Goal: Transaction & Acquisition: Purchase product/service

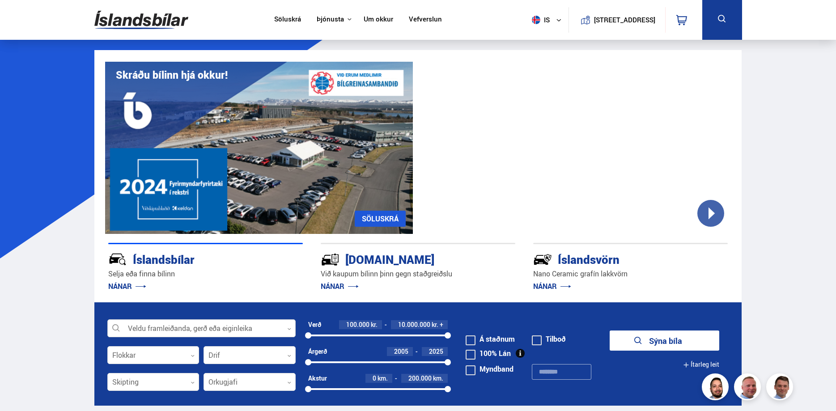
click at [231, 325] on div at bounding box center [201, 329] width 188 height 18
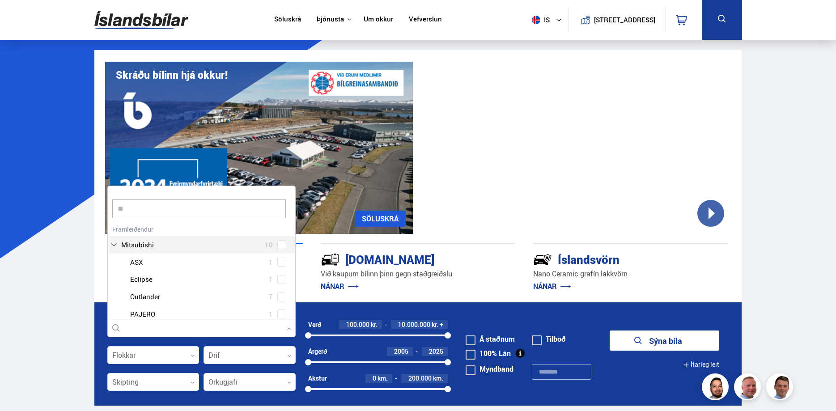
scroll to position [133, 187]
type input "***"
click at [284, 236] on div "Suzuki 6 Suzuki Grand Vitara 1 Suzuki Jimny 2 Suzuki Swift 2 Suzuki Vitara 1" at bounding box center [201, 261] width 187 height 100
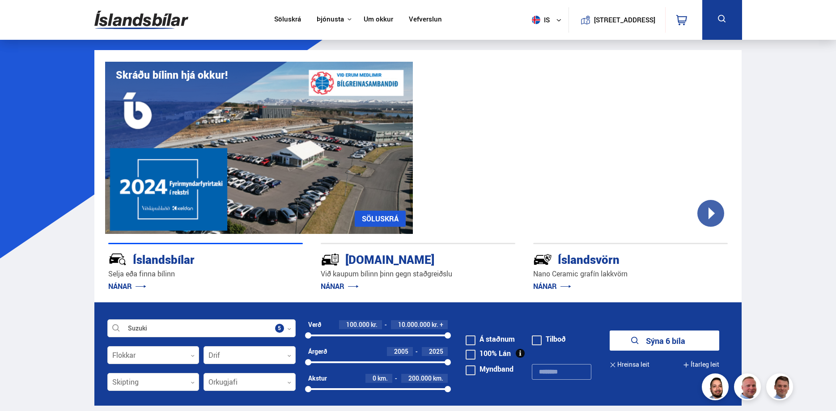
click at [642, 338] on button "Sýna 6 bíla" at bounding box center [664, 340] width 110 height 20
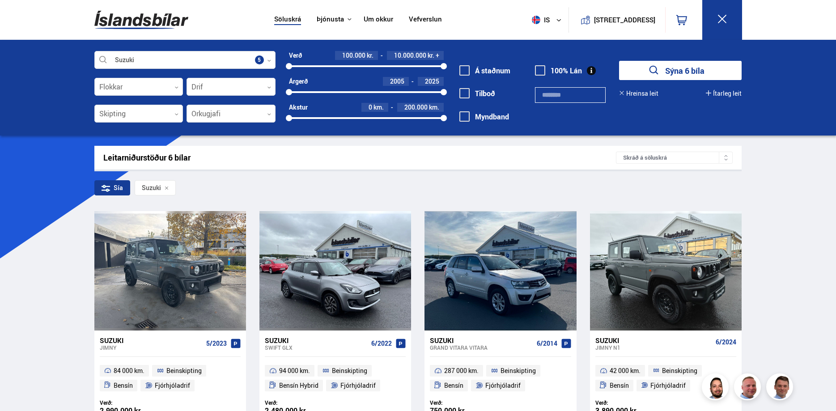
click at [195, 45] on div "Suzuki Veldu framleiðanda, gerð eða eiginleika 5 Flokkar 0 Drif 0 Skipting 0 Or…" at bounding box center [418, 88] width 836 height 96
click at [273, 64] on div at bounding box center [184, 60] width 181 height 18
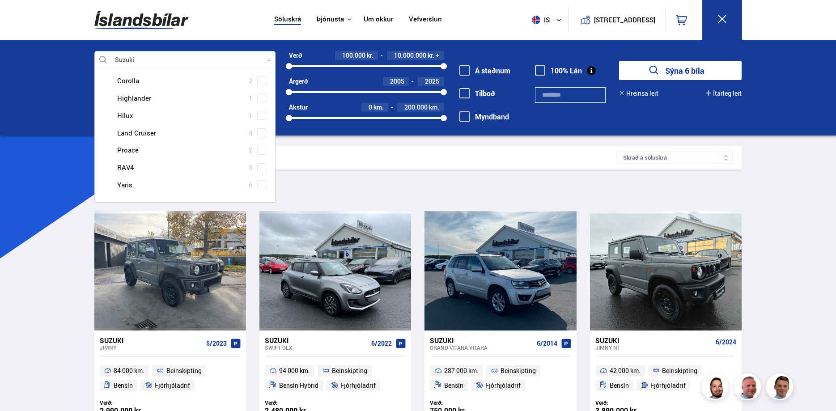
scroll to position [18, 0]
type input "******"
click at [258, 173] on div "Toyota RAV4 3" at bounding box center [185, 167] width 180 height 17
click at [260, 170] on span at bounding box center [261, 167] width 9 height 9
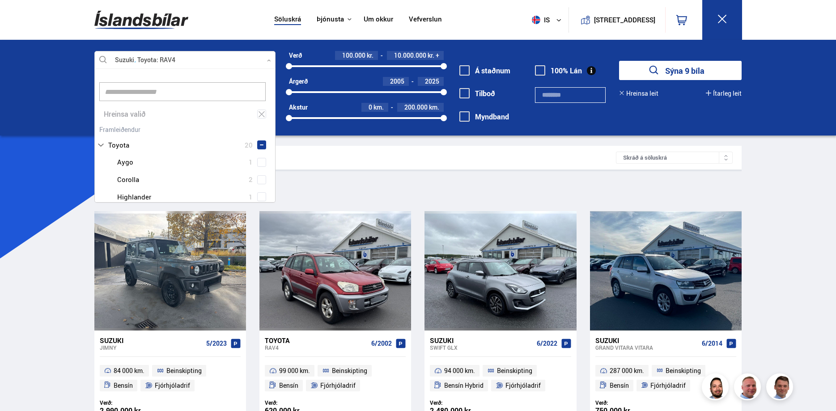
click at [649, 74] on icon "submit" at bounding box center [653, 70] width 13 height 13
click at [270, 63] on div at bounding box center [184, 60] width 181 height 18
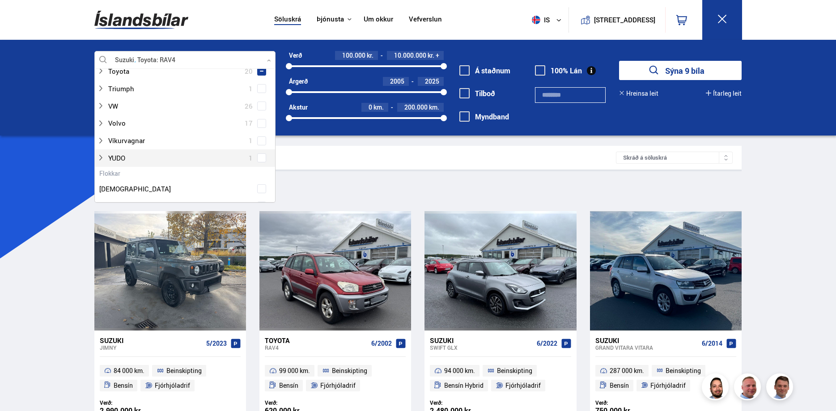
scroll to position [656, 0]
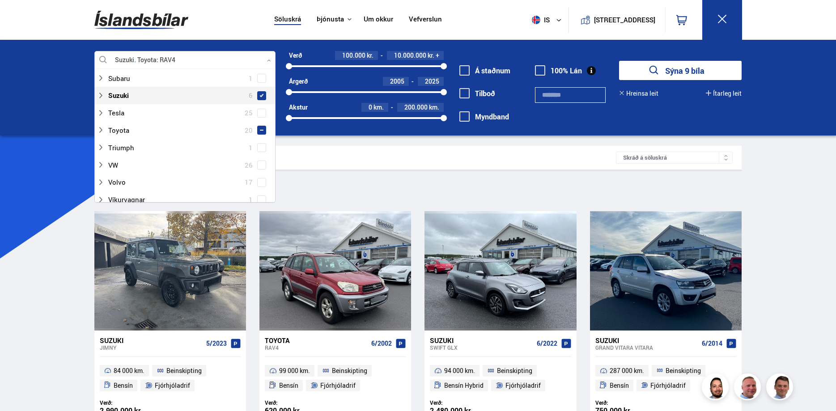
click at [263, 97] on span at bounding box center [261, 95] width 9 height 9
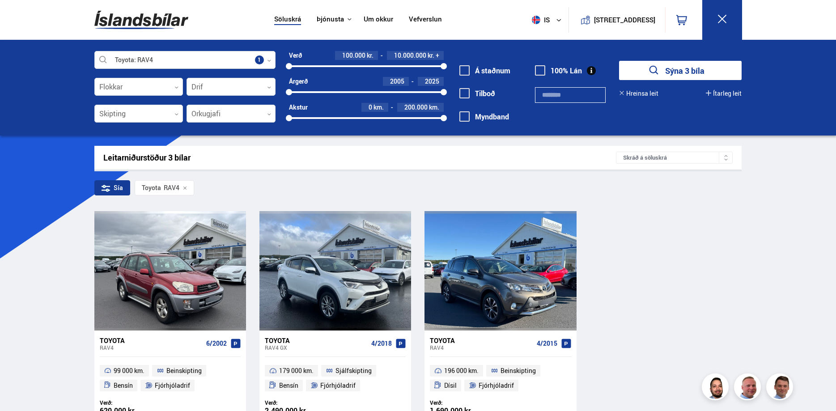
click at [747, 209] on div "Leitarniðurstöður 3 bílar Skráð á söluskrá Sía Toyota RAV4 Toyota RAV4 6/2002 9…" at bounding box center [418, 286] width 662 height 280
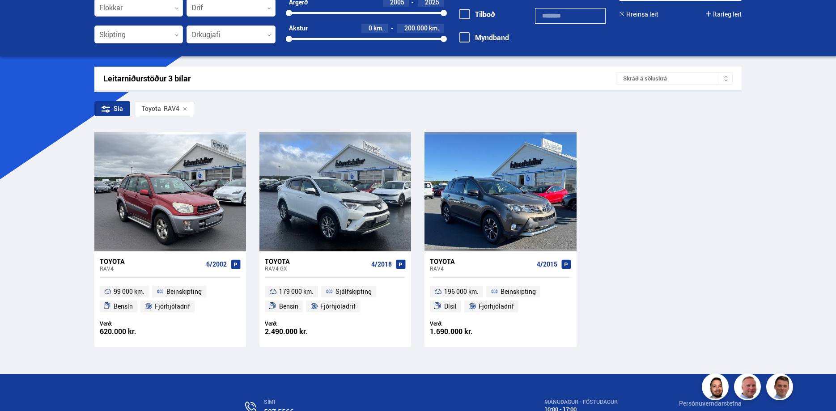
scroll to position [91, 0]
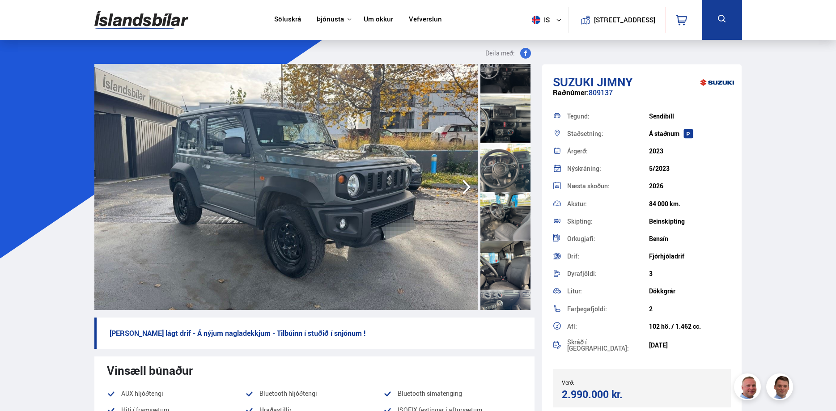
click at [512, 167] on div at bounding box center [505, 167] width 50 height 49
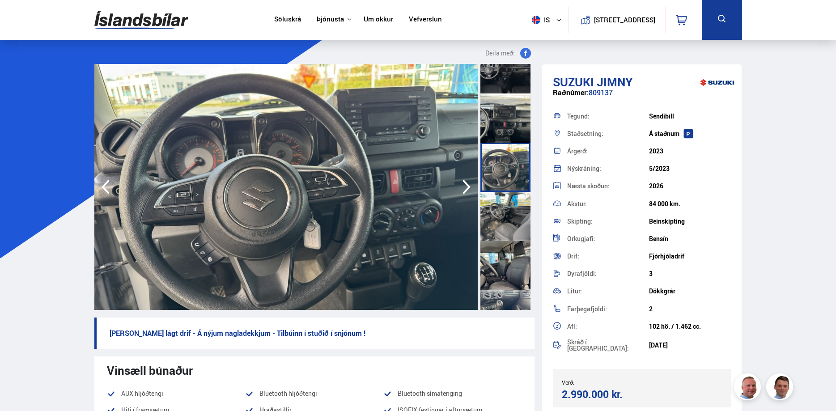
click at [513, 124] on div at bounding box center [505, 117] width 50 height 49
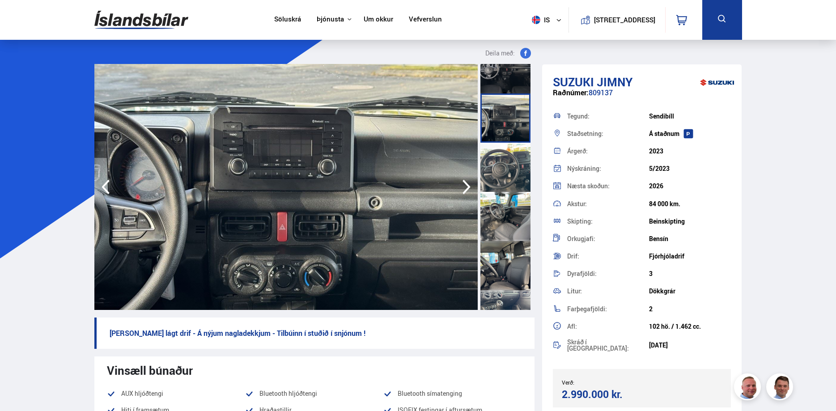
click at [513, 147] on div at bounding box center [505, 167] width 50 height 49
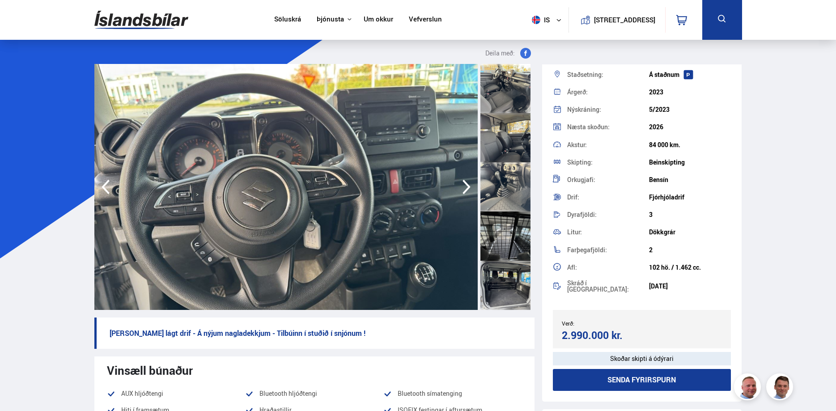
scroll to position [708, 0]
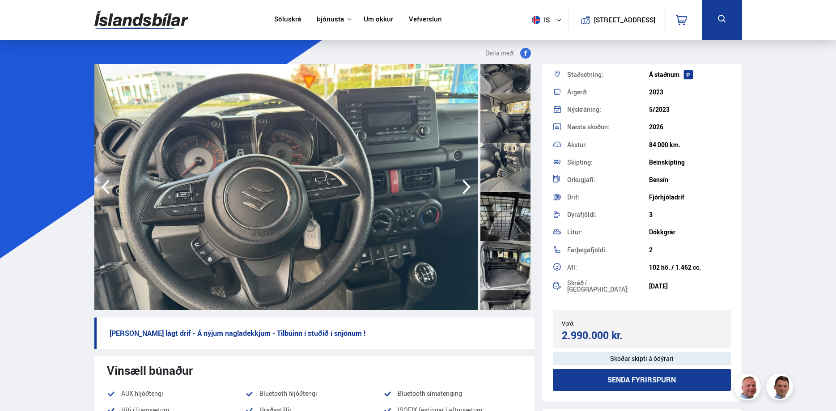
click at [508, 237] on div at bounding box center [505, 216] width 50 height 49
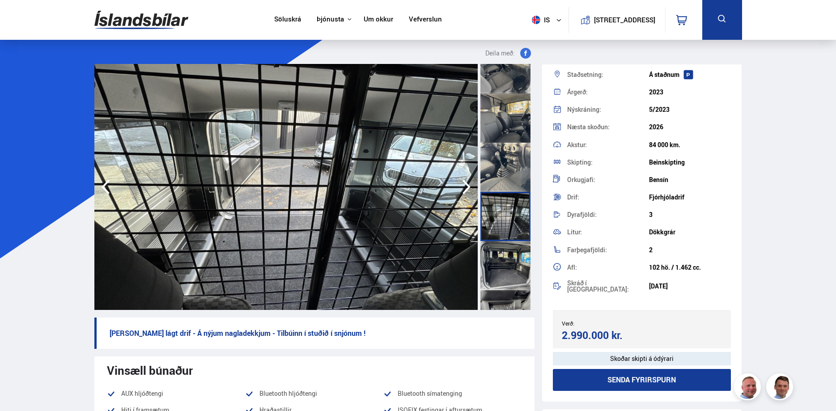
scroll to position [767, 0]
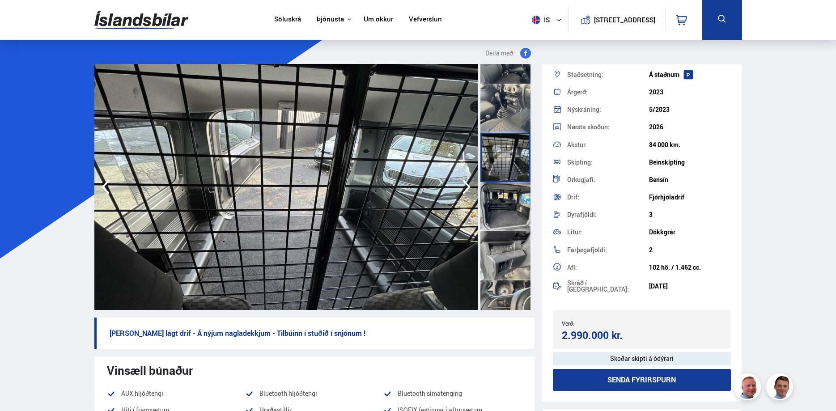
click at [509, 245] on div at bounding box center [505, 255] width 50 height 49
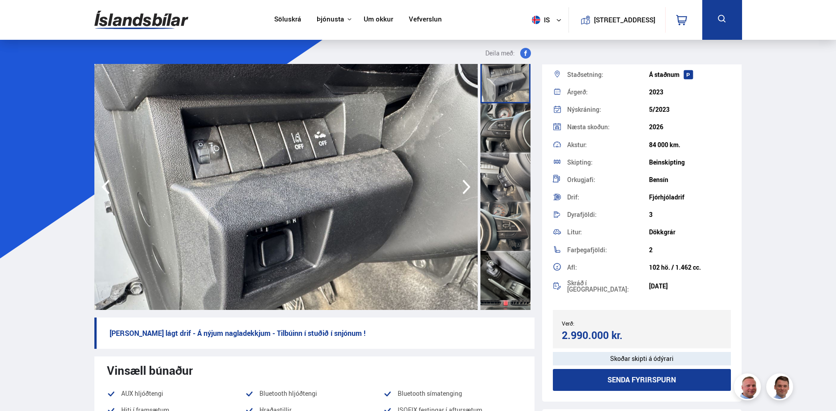
click at [509, 245] on div at bounding box center [505, 226] width 50 height 49
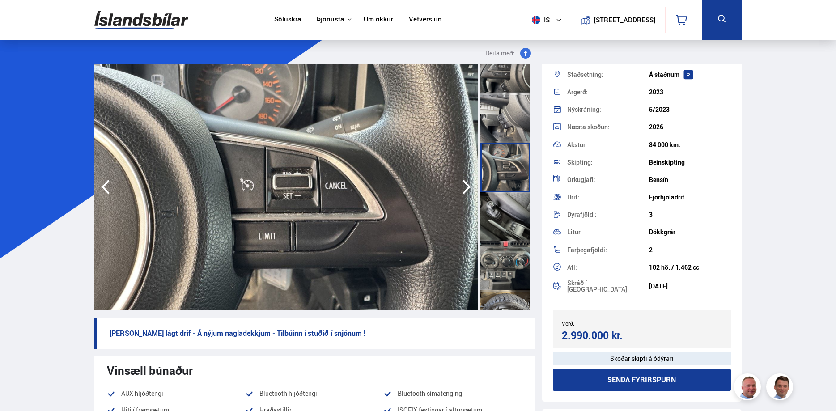
click at [509, 245] on div at bounding box center [505, 265] width 50 height 49
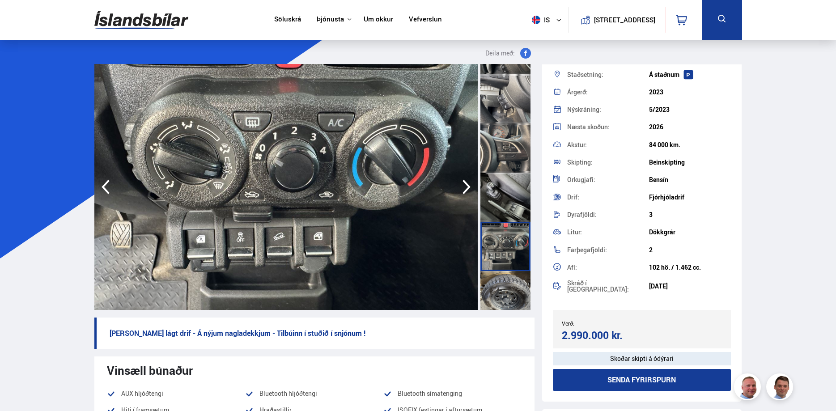
scroll to position [1033, 0]
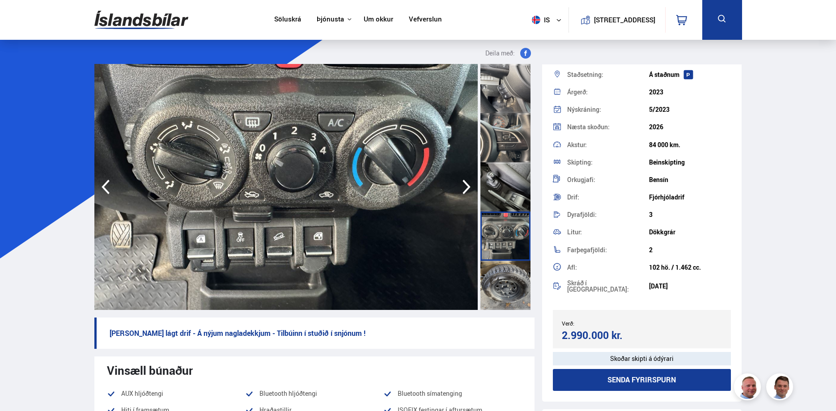
click at [509, 245] on div at bounding box center [505, 235] width 50 height 49
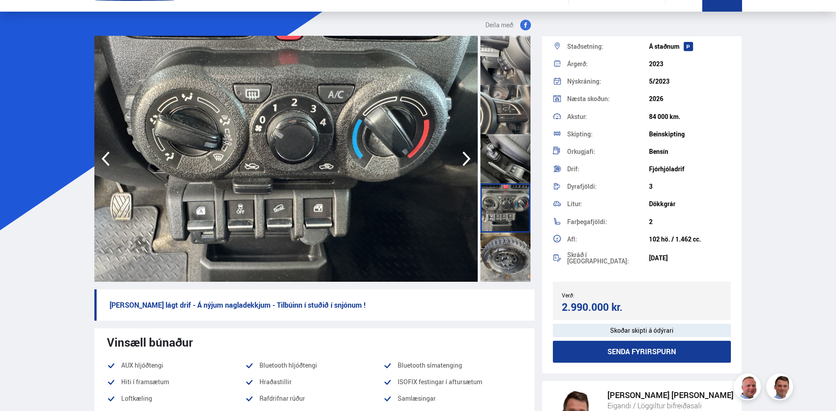
scroll to position [46, 0]
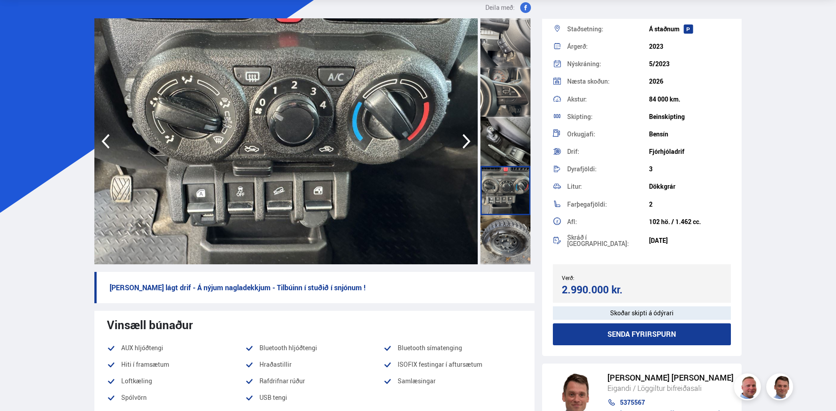
click at [509, 246] on div at bounding box center [505, 239] width 50 height 49
